Goal: Information Seeking & Learning: Learn about a topic

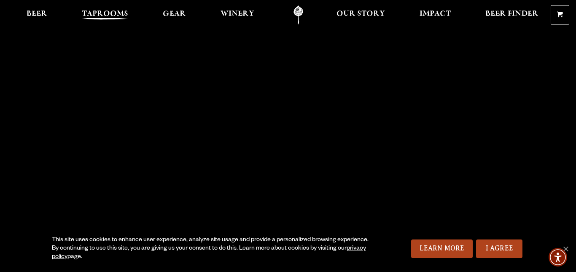
click at [97, 11] on span "Taprooms" at bounding box center [105, 14] width 46 height 7
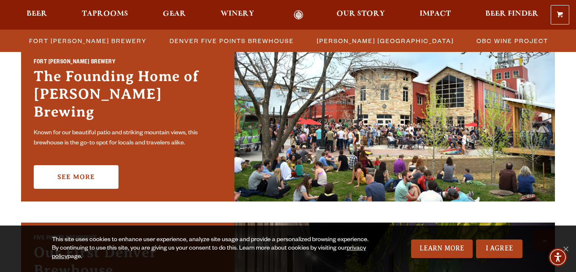
scroll to position [274, 0]
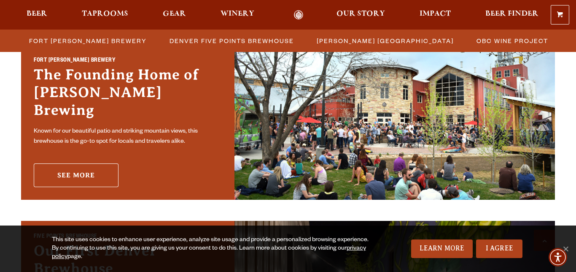
click at [83, 168] on link "See More" at bounding box center [76, 175] width 85 height 24
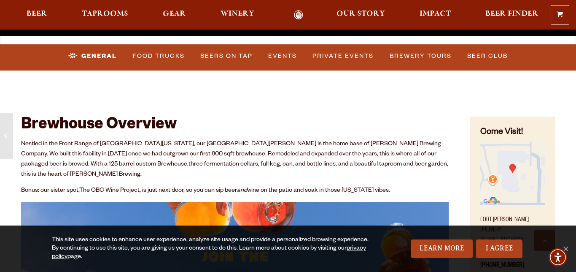
scroll to position [291, 0]
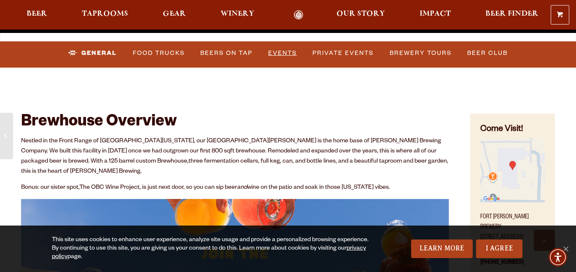
click at [288, 52] on link "Events" at bounding box center [282, 52] width 35 height 19
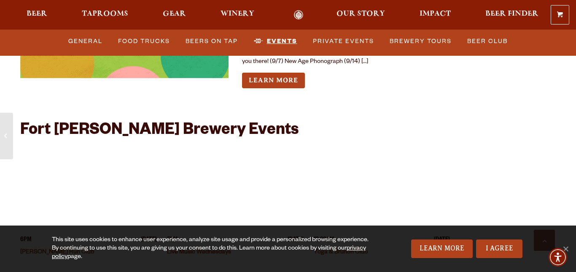
scroll to position [3198, 0]
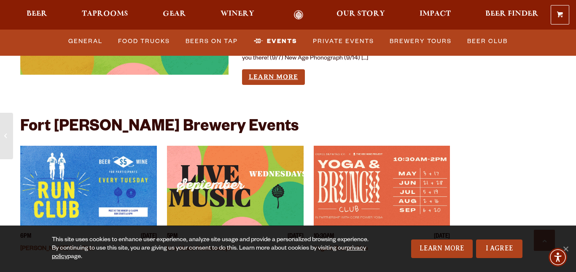
click at [282, 71] on link "Learn More" at bounding box center [273, 77] width 63 height 16
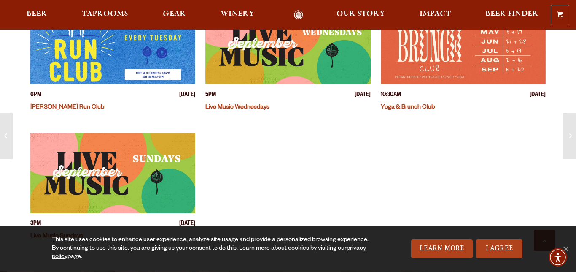
scroll to position [285, 0]
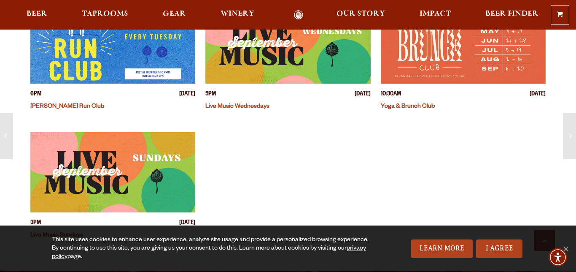
click at [282, 71] on img "View event details" at bounding box center [287, 43] width 165 height 80
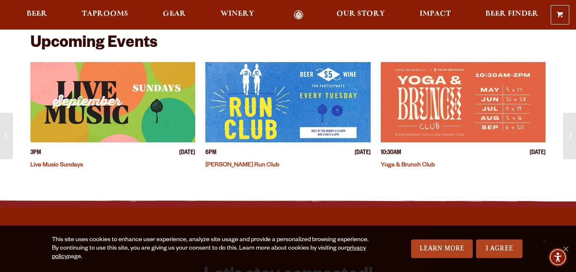
scroll to position [247, 0]
